Goal: Check status: Check status

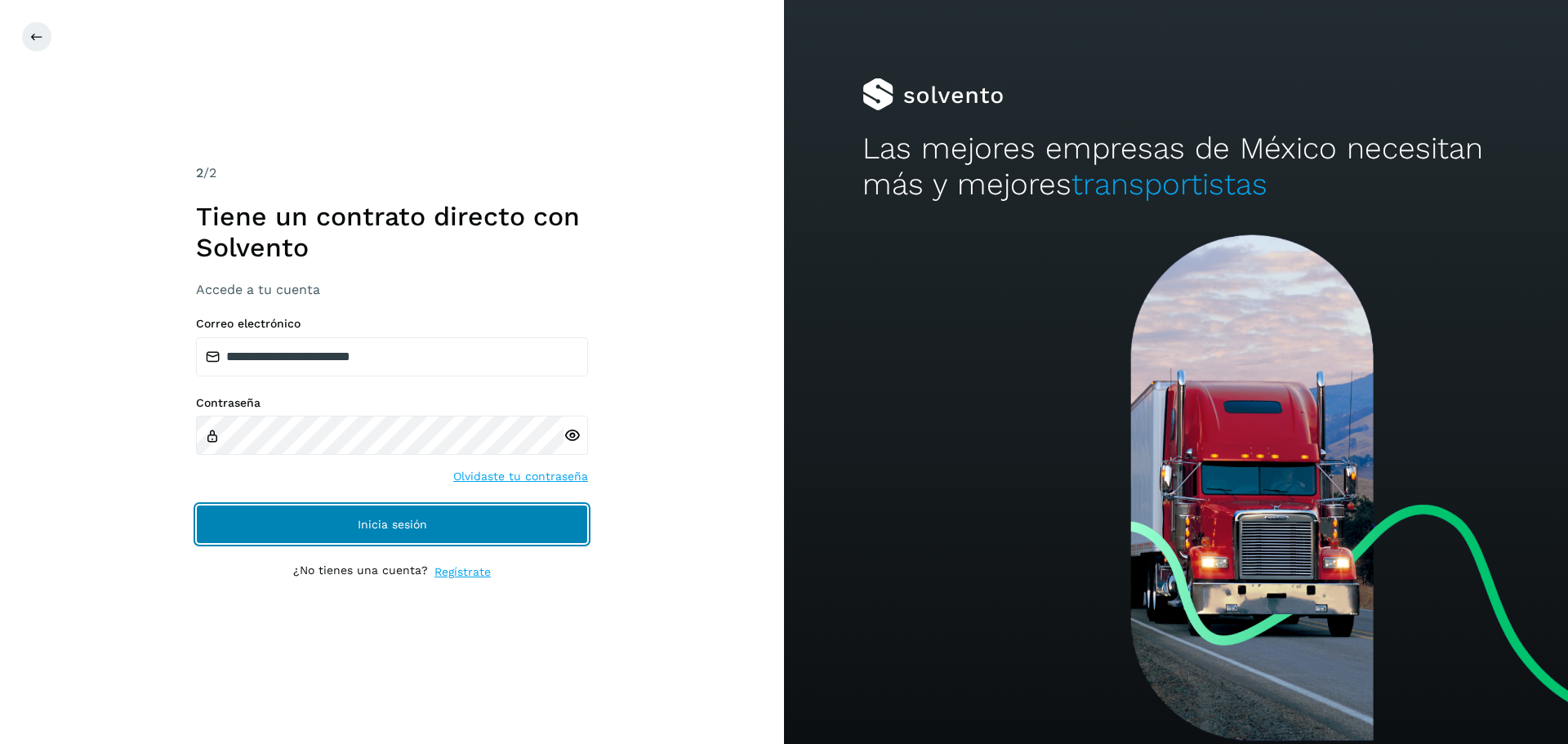
click at [396, 524] on span "Inicia sesión" at bounding box center [392, 524] width 69 height 11
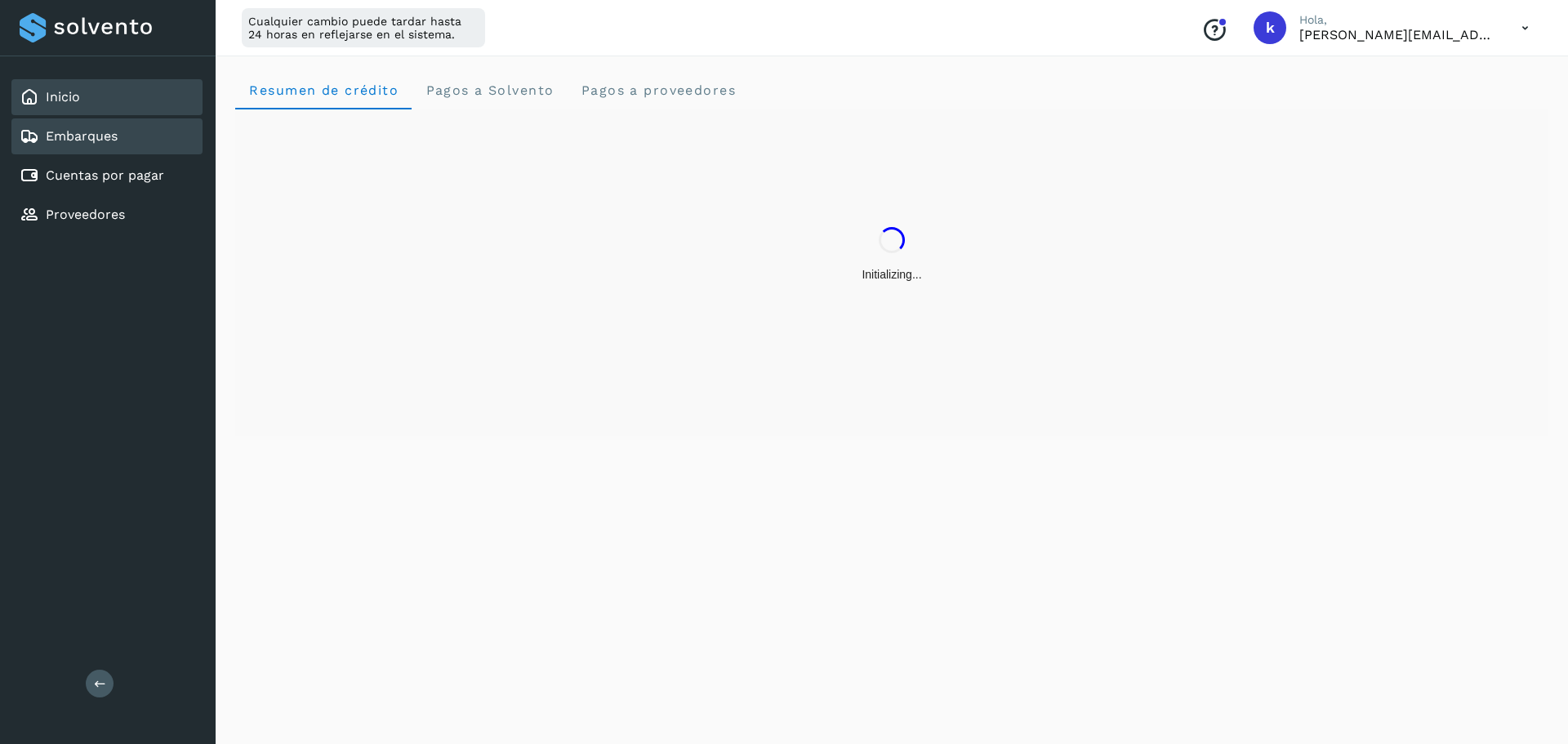
click at [139, 143] on div "Embarques" at bounding box center [107, 136] width 192 height 36
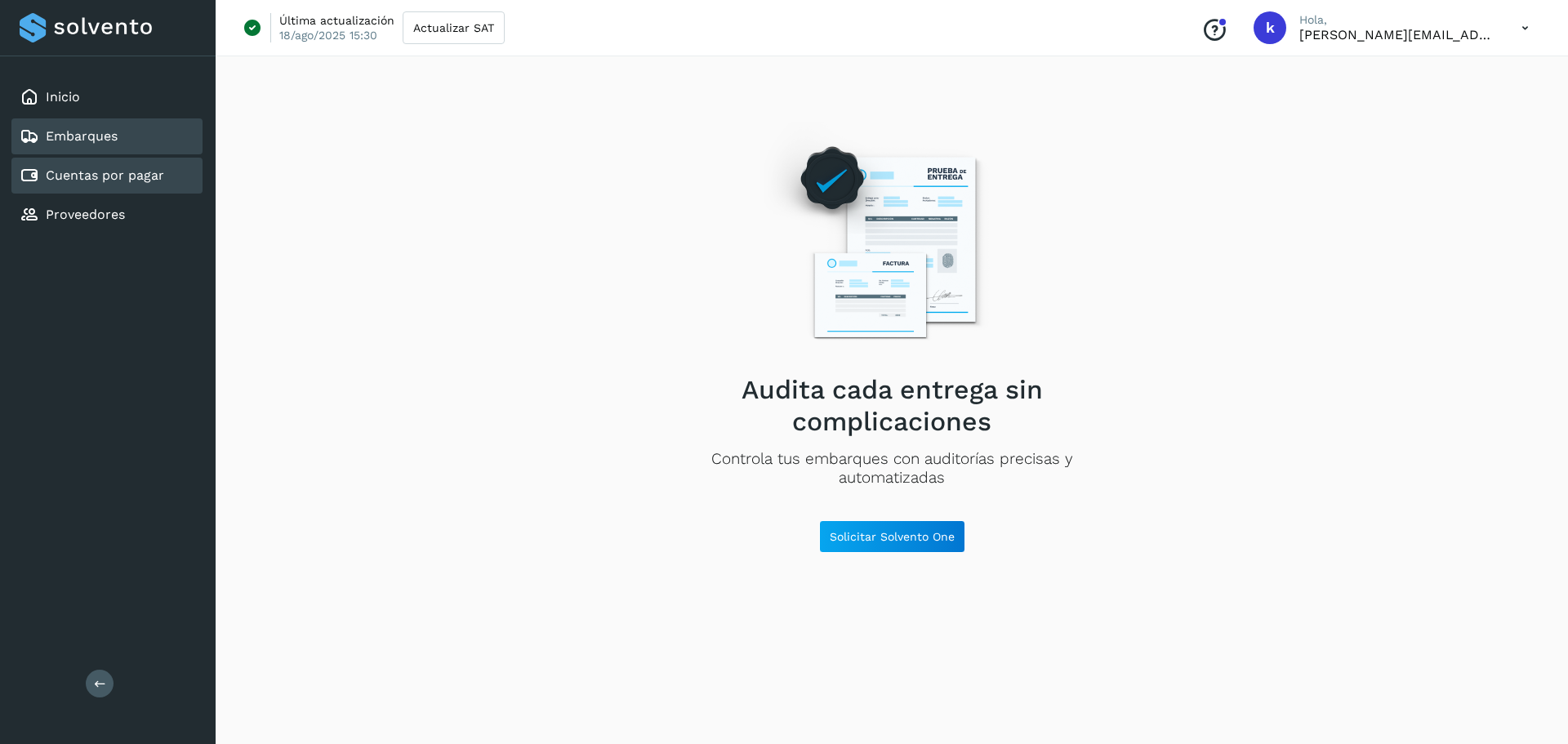
click at [148, 170] on link "Cuentas por pagar" at bounding box center [105, 175] width 119 height 16
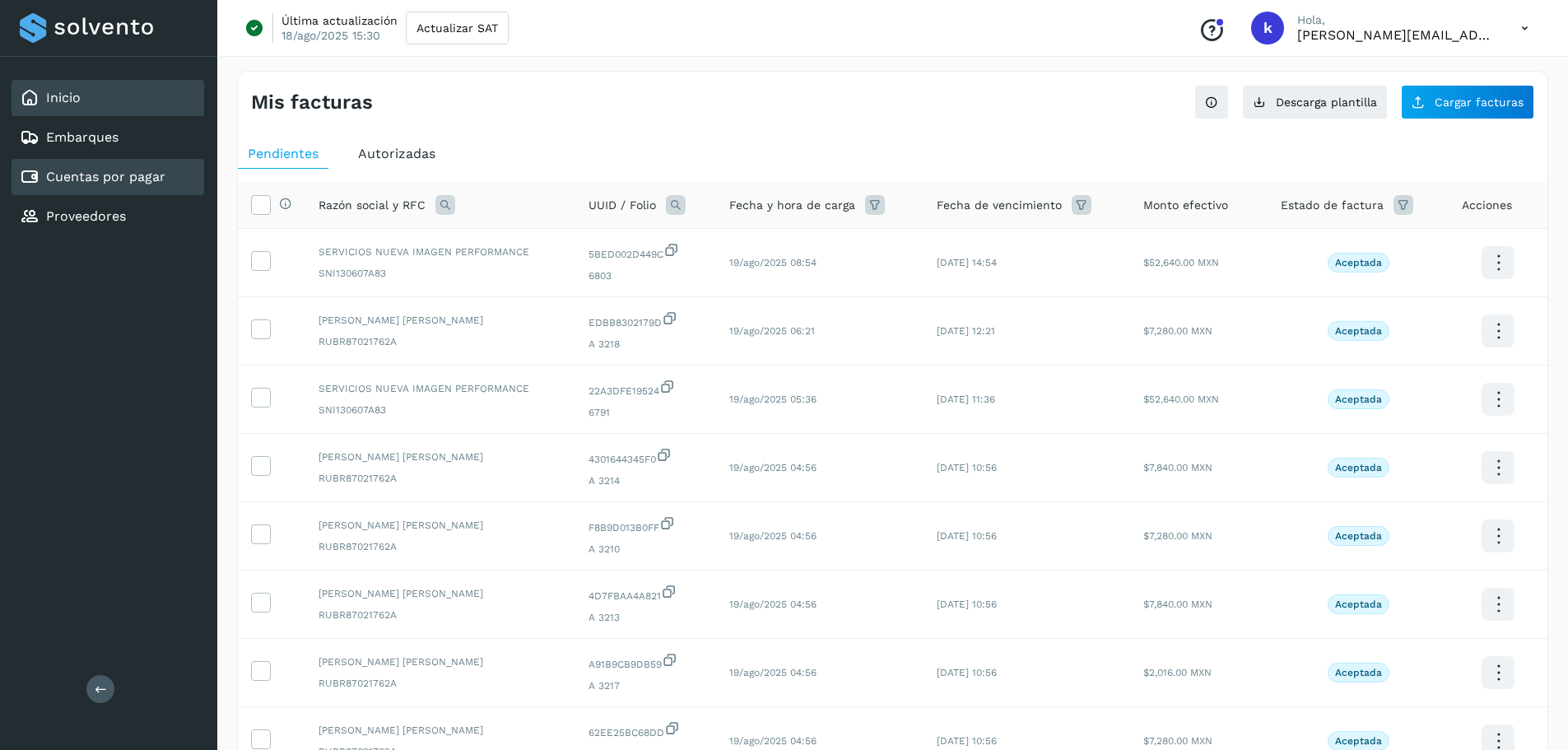
click at [98, 106] on div "Inicio" at bounding box center [108, 97] width 193 height 36
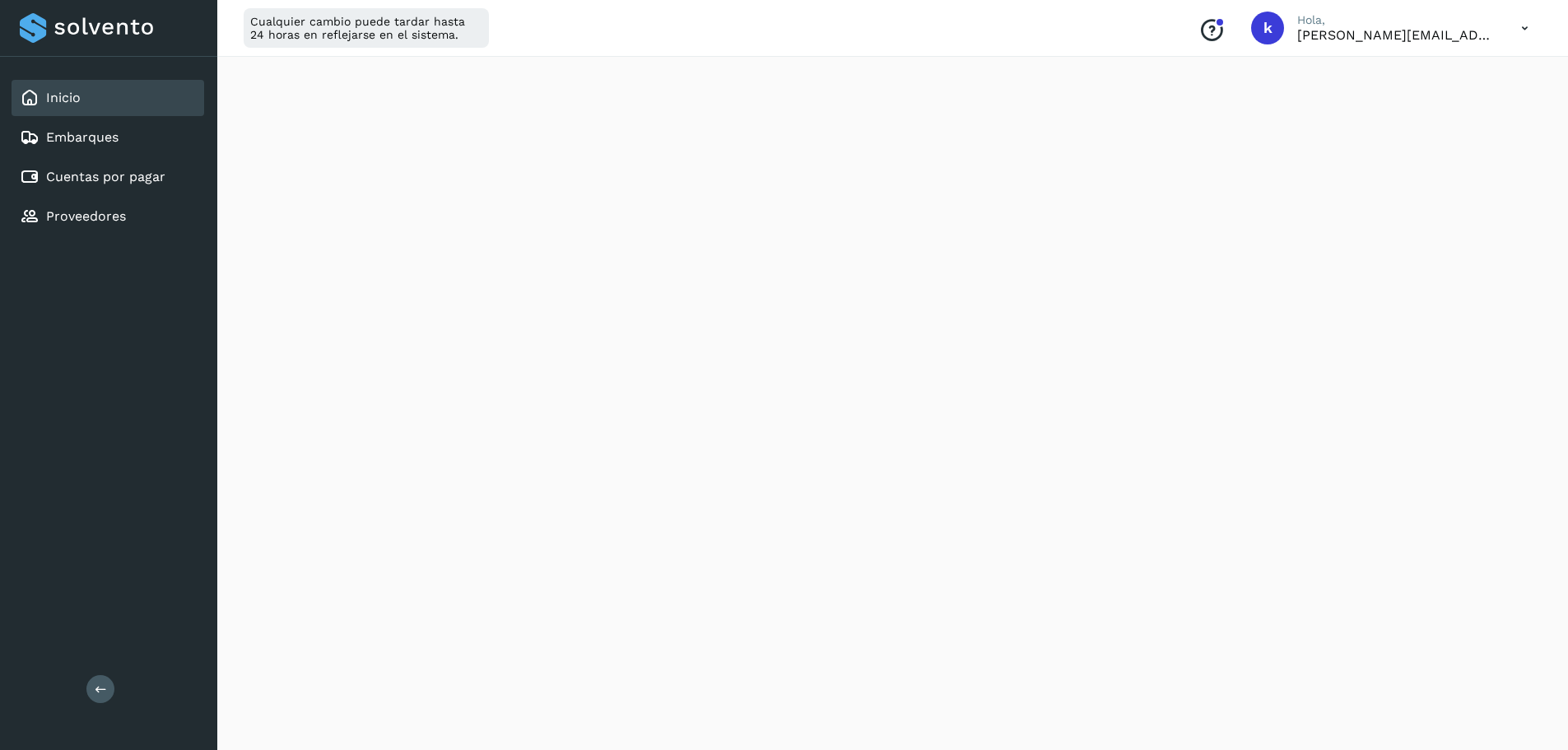
scroll to position [842, 0]
click at [118, 172] on link "Cuentas por pagar" at bounding box center [106, 176] width 120 height 16
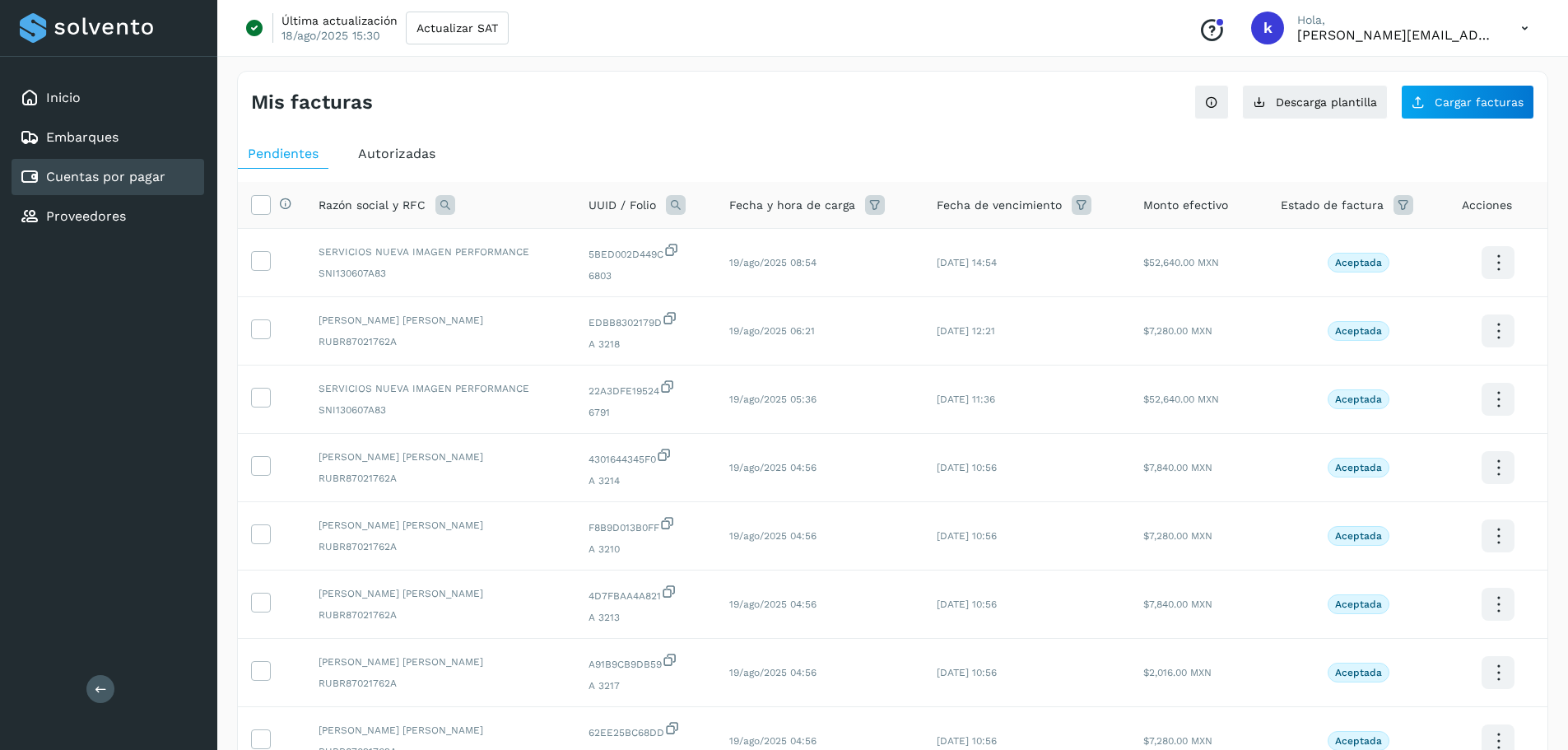
click at [677, 201] on icon at bounding box center [675, 204] width 19 height 19
click at [746, 275] on input "text" at bounding box center [783, 273] width 202 height 26
paste input "**********"
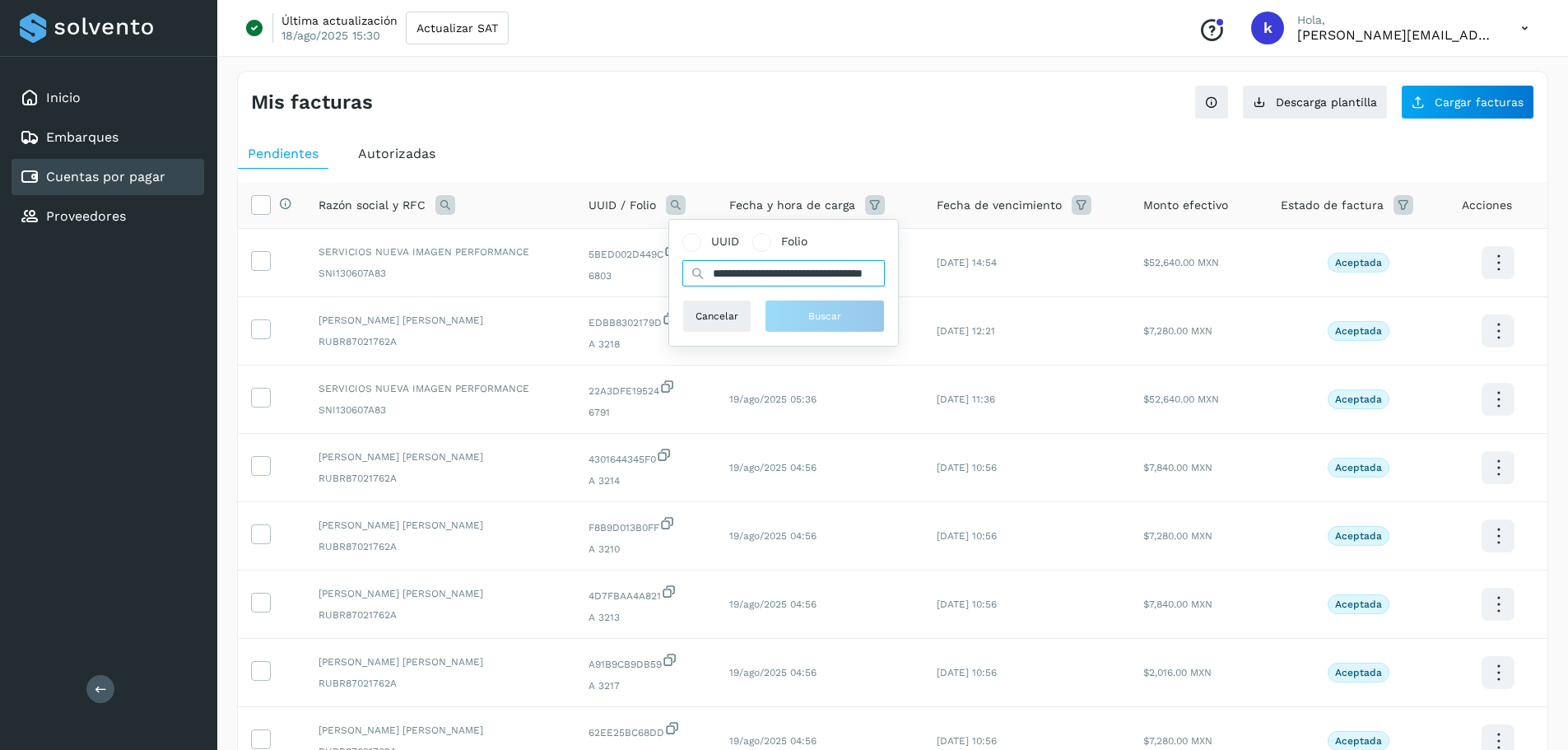
scroll to position [0, 80]
type input "**********"
click at [829, 316] on span "Buscar" at bounding box center [832, 317] width 32 height 15
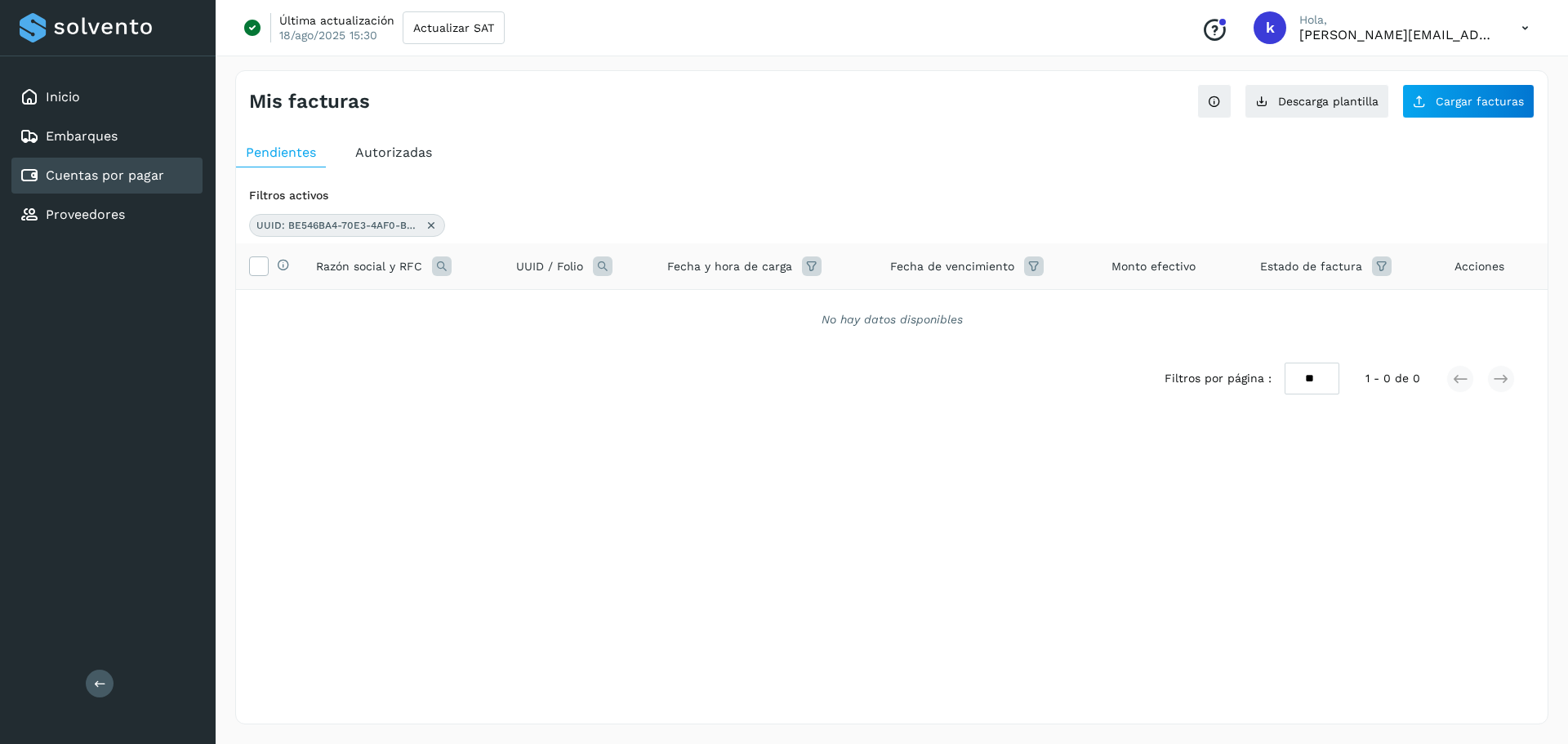
click at [403, 154] on span "Autorizadas" at bounding box center [393, 152] width 76 height 16
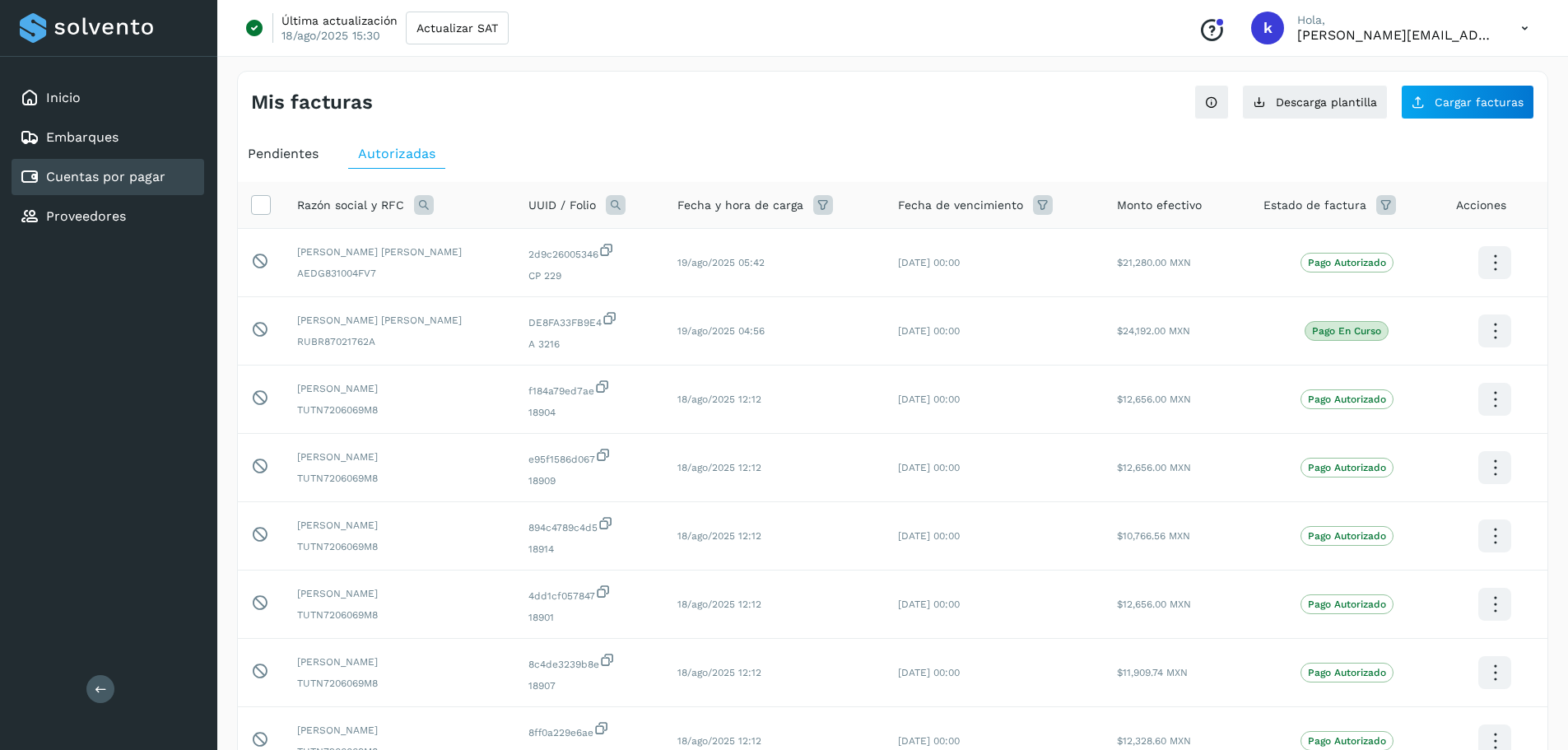
click at [625, 206] on icon at bounding box center [615, 204] width 19 height 19
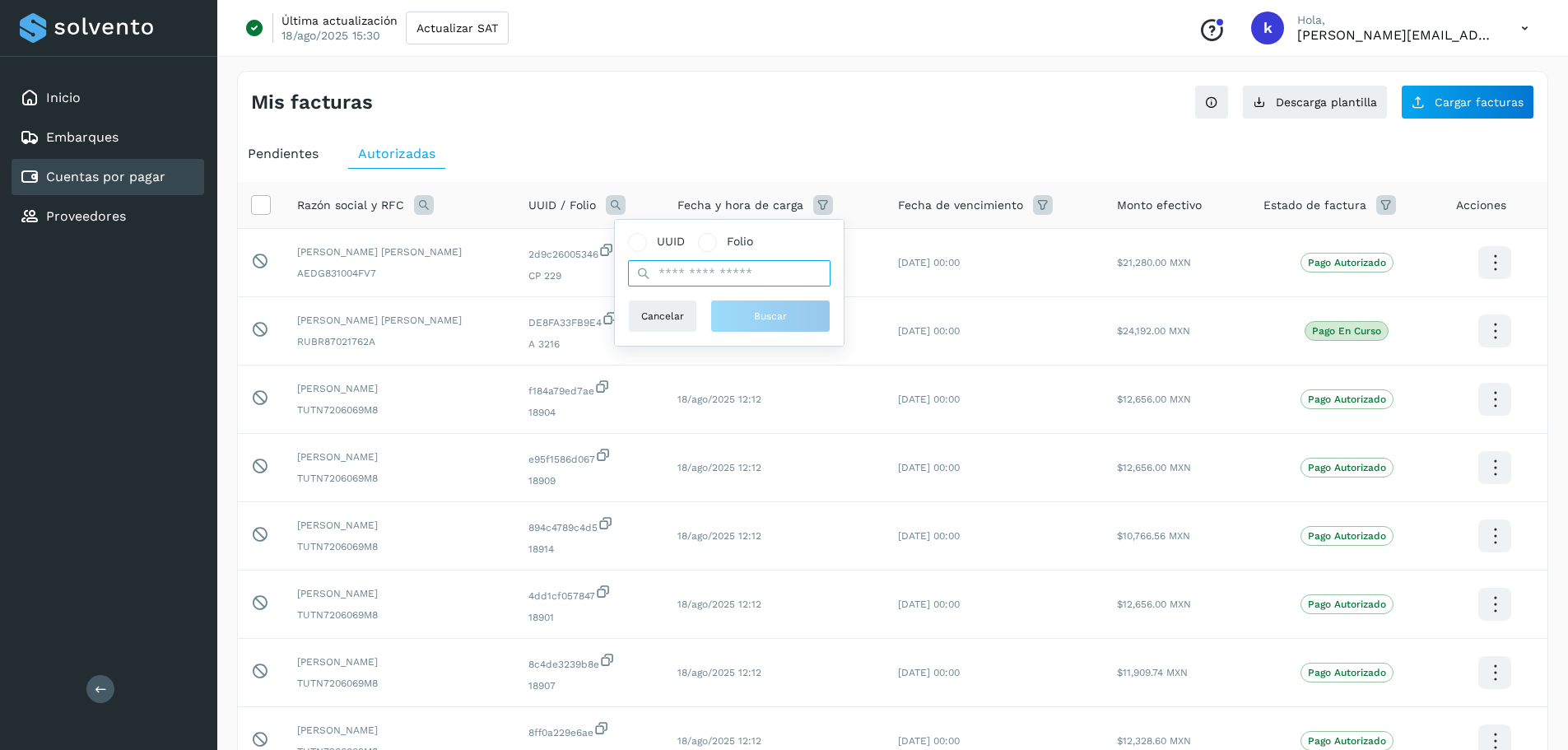
drag, startPoint x: 696, startPoint y: 271, endPoint x: 708, endPoint y: 280, distance: 15.0
click at [696, 271] on input "text" at bounding box center [729, 273] width 202 height 26
paste input "**********"
type input "**********"
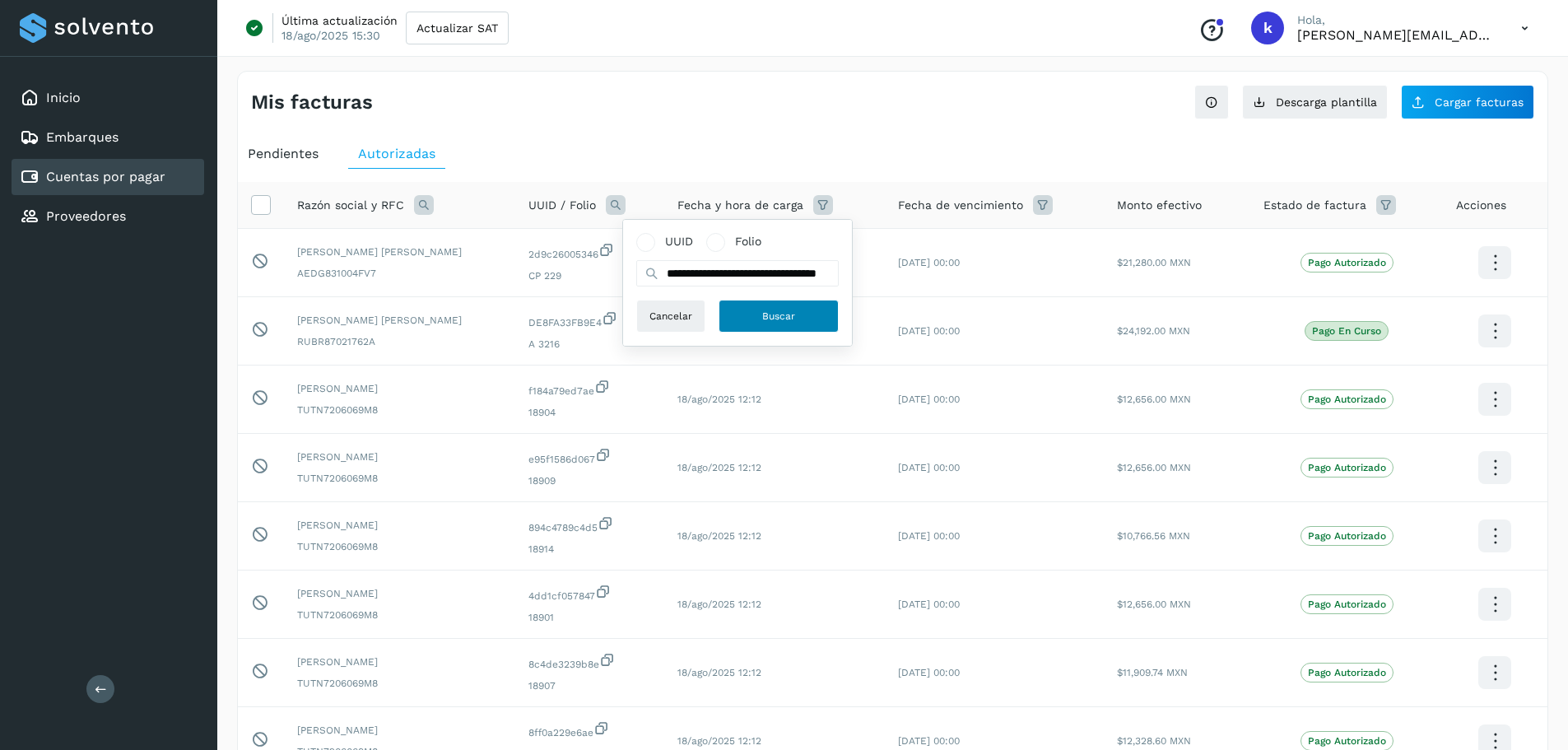
click at [775, 310] on span "Buscar" at bounding box center [778, 317] width 32 height 15
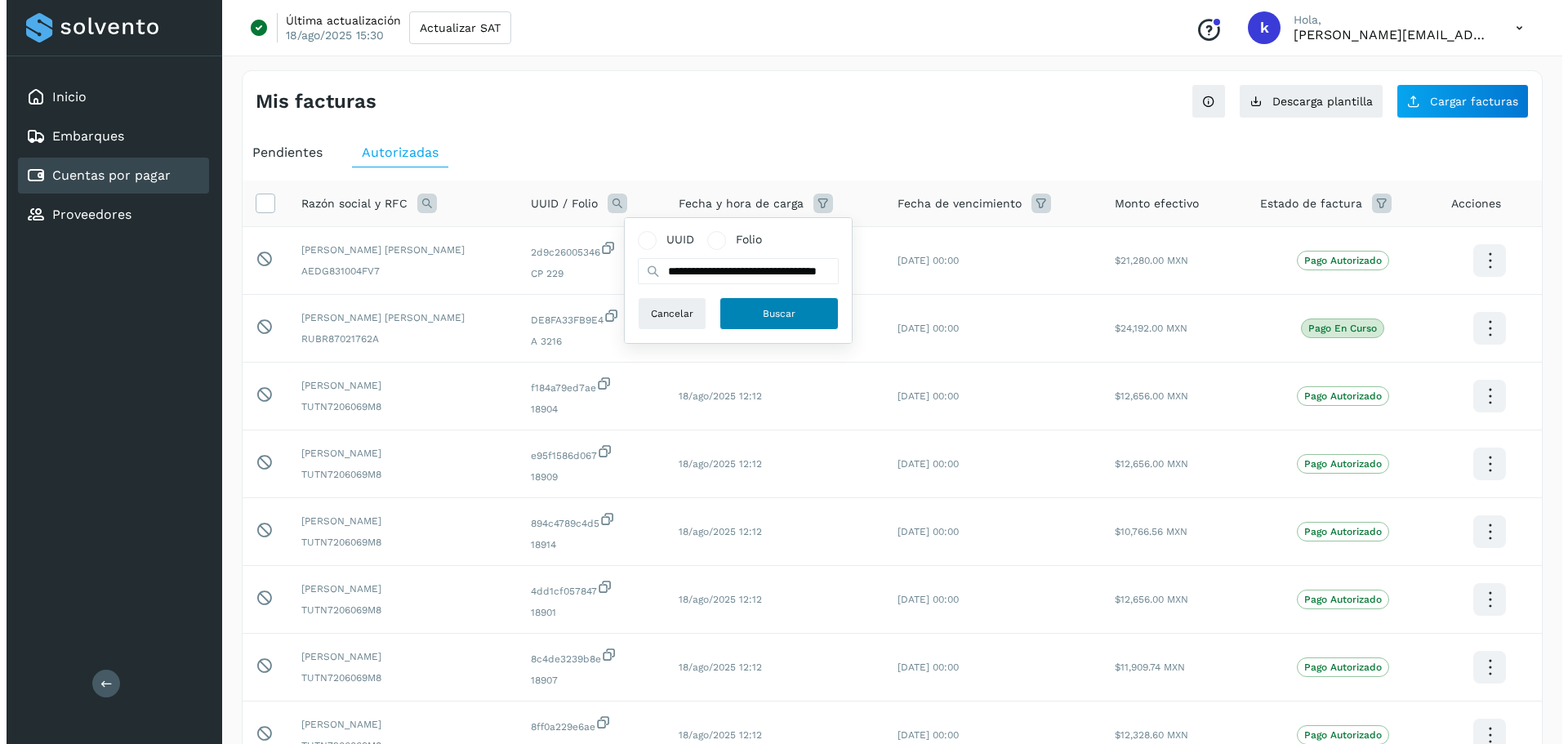
scroll to position [0, 0]
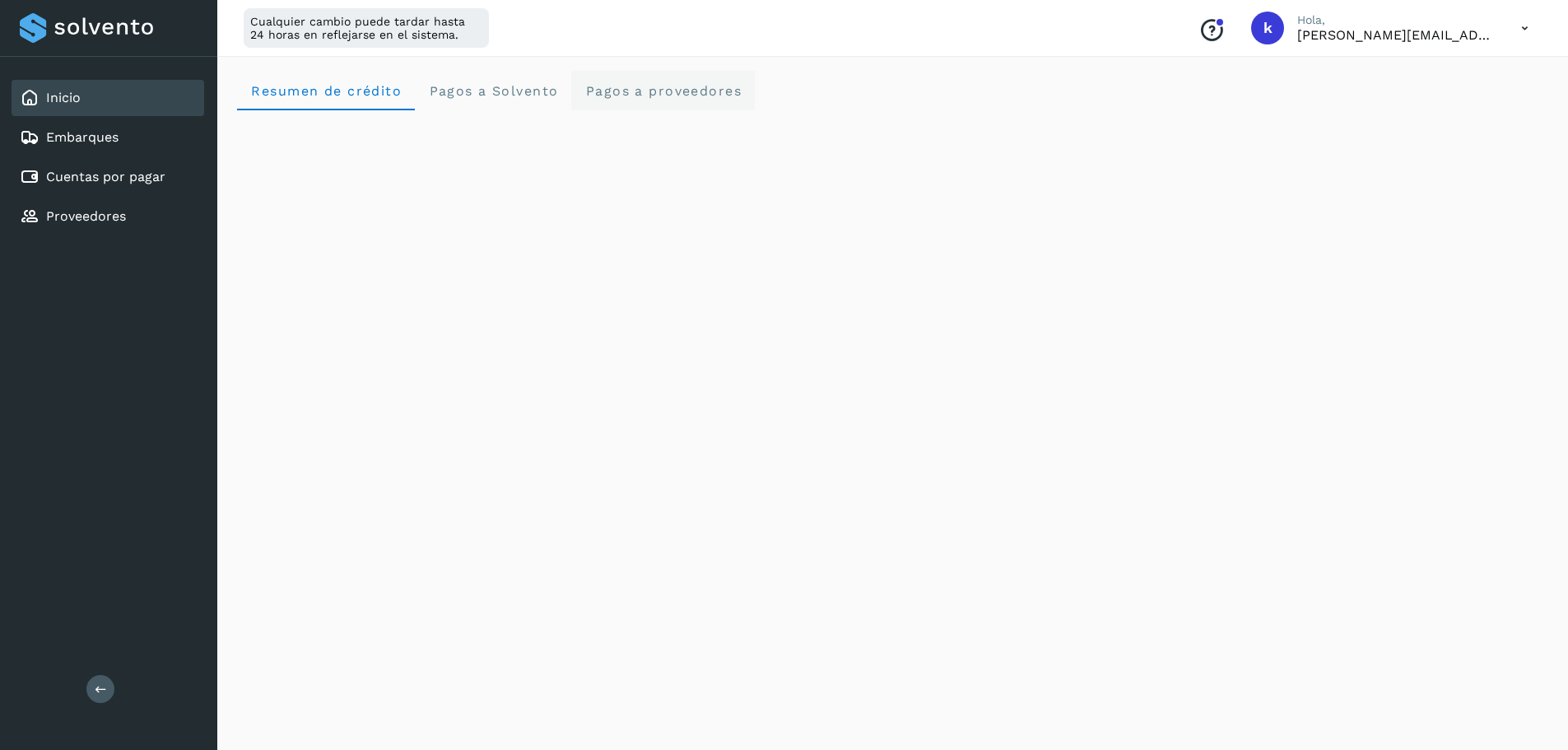
click at [675, 94] on span "Pagos a proveedores" at bounding box center [662, 91] width 157 height 16
